Goal: Task Accomplishment & Management: Use online tool/utility

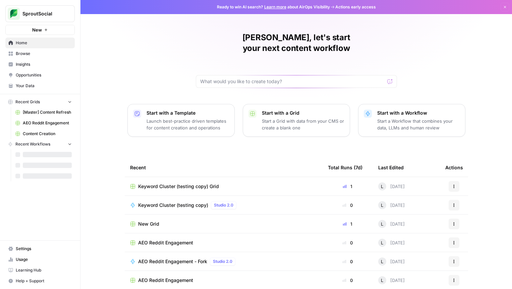
click at [47, 136] on span "Content Creation" at bounding box center [47, 134] width 49 height 6
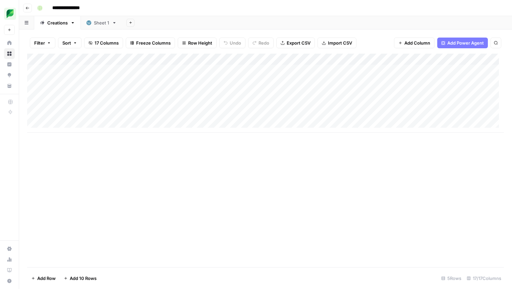
scroll to position [1, 0]
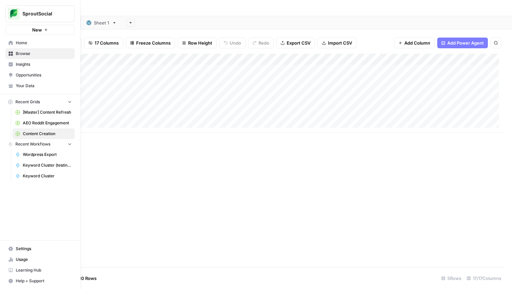
click at [42, 113] on span "[Master] Content Refresh" at bounding box center [47, 112] width 49 height 6
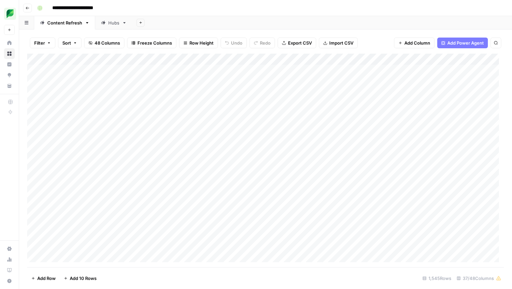
click at [368, 58] on div "Add Column" at bounding box center [265, 161] width 477 height 214
click at [433, 63] on div "Add Column" at bounding box center [265, 161] width 477 height 214
click at [328, 65] on div "Add Column" at bounding box center [265, 161] width 477 height 214
click at [330, 60] on div "Add Column" at bounding box center [265, 161] width 477 height 214
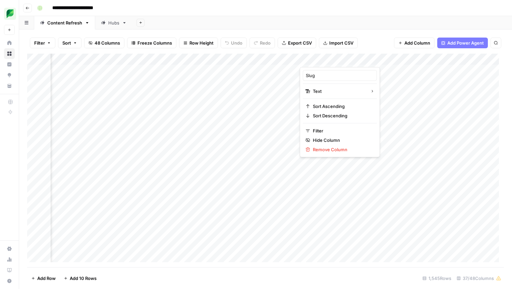
click at [356, 59] on div at bounding box center [330, 60] width 61 height 13
click at [336, 74] on input "Slug" at bounding box center [340, 75] width 68 height 7
click at [354, 63] on div "Add Column" at bounding box center [265, 161] width 477 height 214
click at [323, 133] on span "Filter" at bounding box center [342, 130] width 59 height 7
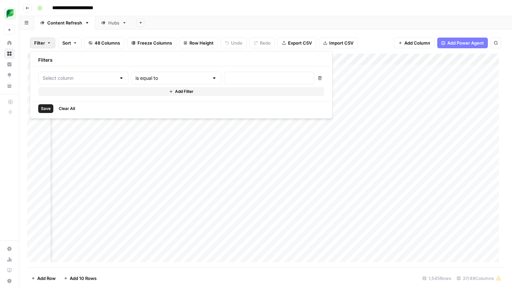
type input "Slug"
click at [243, 76] on input "text" at bounding box center [287, 78] width 89 height 7
type input "crisis-management"
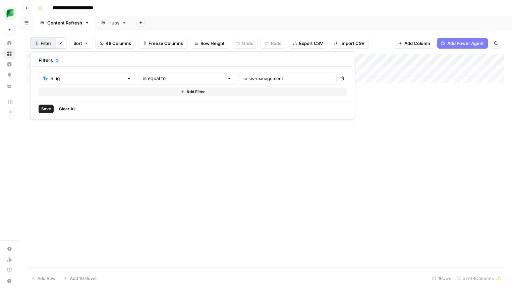
click at [317, 130] on div "Add Column" at bounding box center [265, 160] width 477 height 213
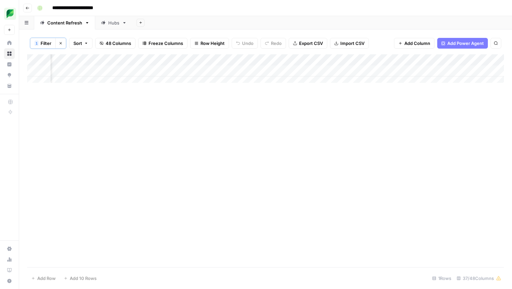
drag, startPoint x: 206, startPoint y: 70, endPoint x: 143, endPoint y: 72, distance: 63.4
click at [143, 72] on div "Add Column" at bounding box center [265, 71] width 477 height 34
click at [223, 115] on div "Add Column" at bounding box center [265, 160] width 477 height 213
click at [390, 72] on div "Add Column" at bounding box center [265, 71] width 477 height 34
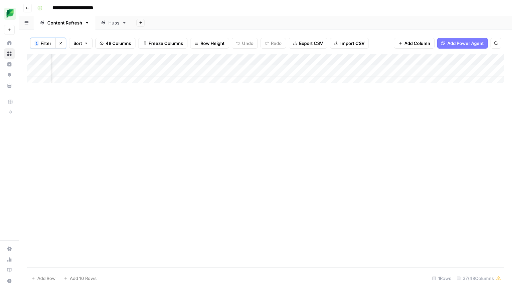
click at [310, 72] on div "Add Column" at bounding box center [265, 71] width 477 height 34
click at [307, 71] on div "Add Column" at bounding box center [265, 71] width 477 height 34
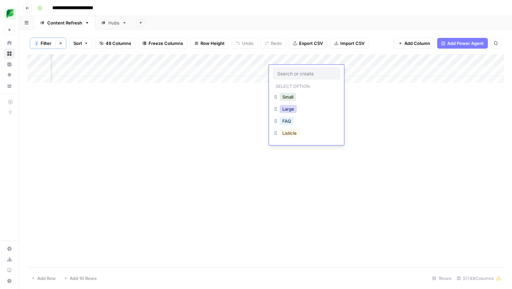
click at [289, 107] on button "Large" at bounding box center [288, 109] width 17 height 8
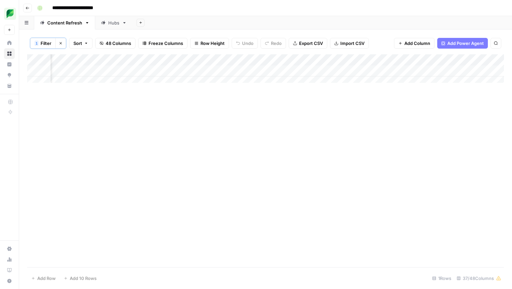
click at [357, 71] on div "Add Column" at bounding box center [265, 71] width 477 height 34
click at [361, 72] on div "Add Column" at bounding box center [265, 71] width 477 height 34
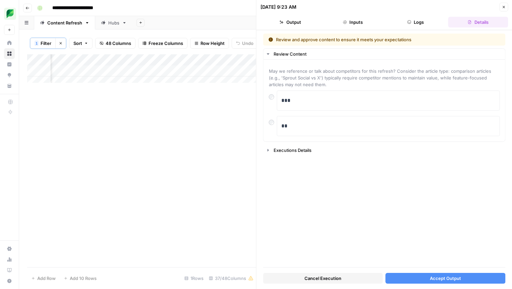
click at [421, 278] on button "Accept Output" at bounding box center [446, 278] width 120 height 11
